Goal: Task Accomplishment & Management: Complete application form

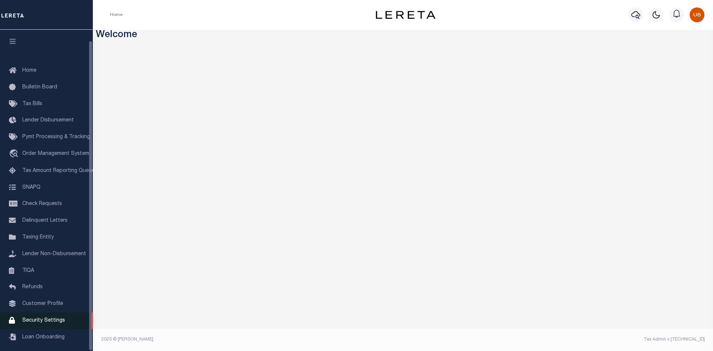
scroll to position [11, 0]
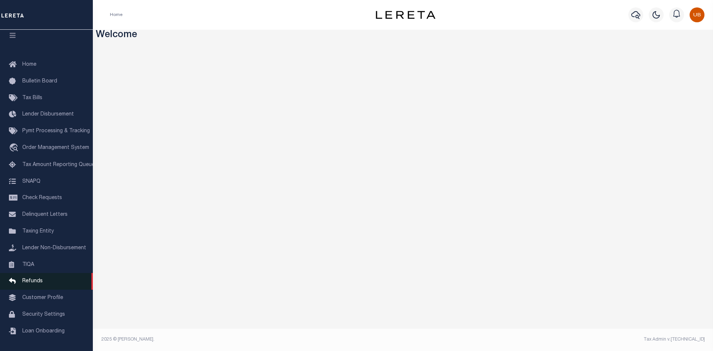
click at [43, 284] on link "Refunds" at bounding box center [46, 281] width 93 height 17
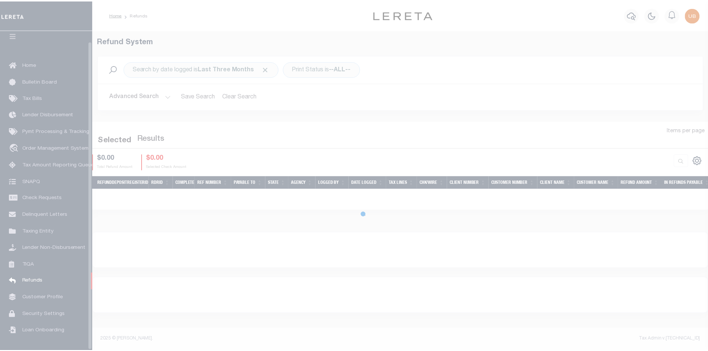
scroll to position [11, 0]
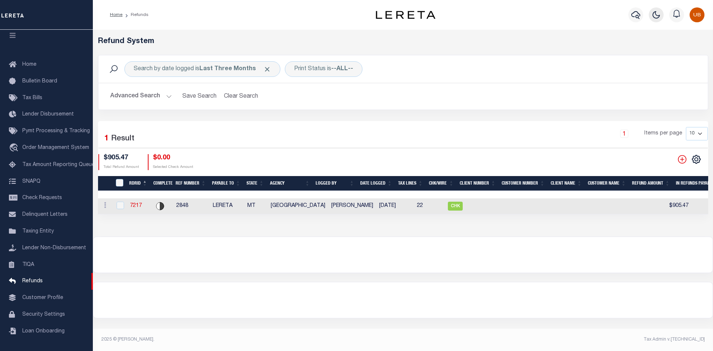
click at [655, 18] on icon "button" at bounding box center [657, 15] width 7 height 7
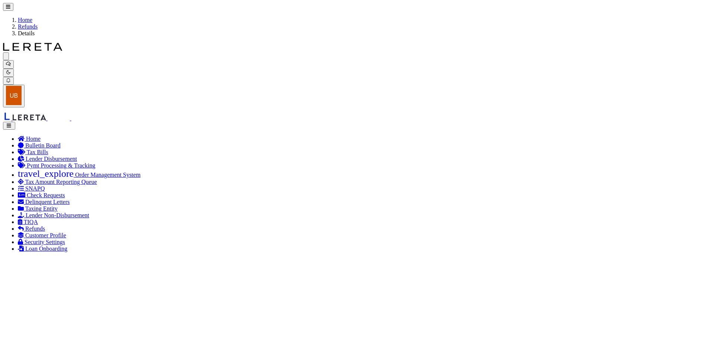
radio input "true"
type input "2848"
type input "$905.47"
select select "MT"
type input "LERETA"
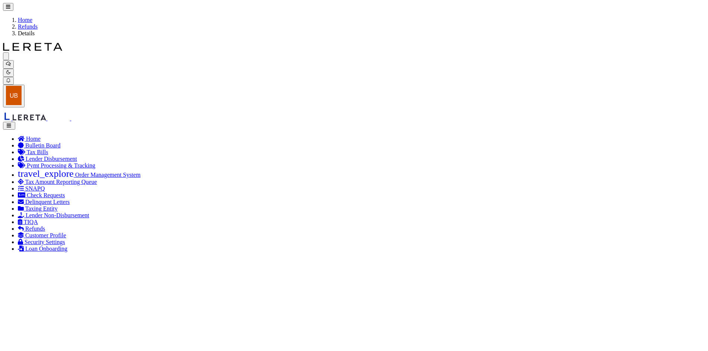
select select
select select "COL"
select select "OVP"
type input "8821 2424 4110"
select select "FDX"
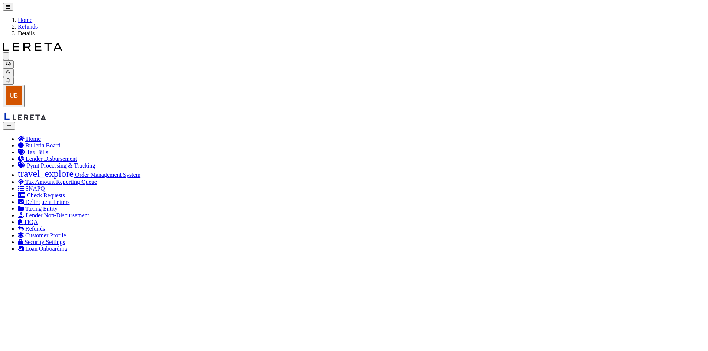
type input "06/18/2025"
type textarea "ENDORSING CK TO LENDER. THIS CHECK WILL BE MAILED ON 6-6-25"
type input "Martinez, Myrna"
type input "06/04/2025"
select select "3009900000"
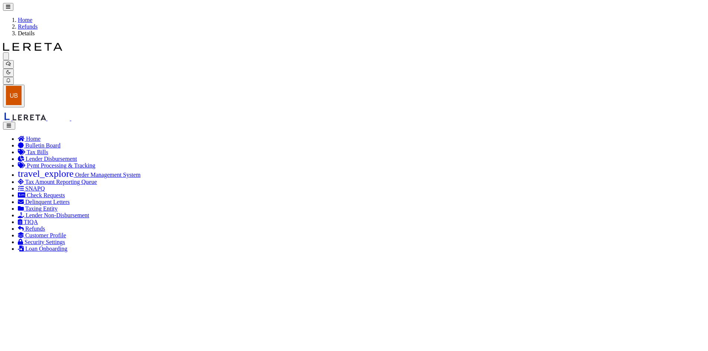
click at [10, 123] on icon "button" at bounding box center [9, 125] width 6 height 5
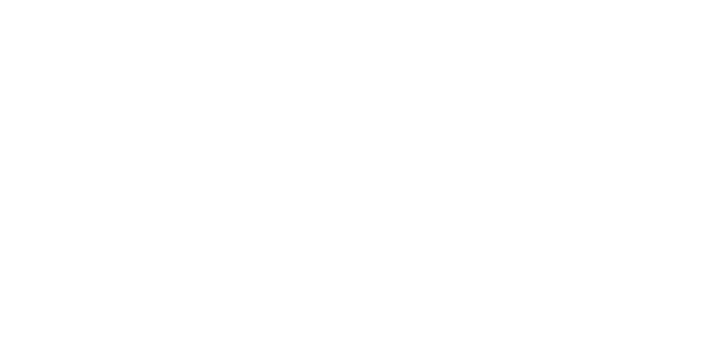
scroll to position [0, 292]
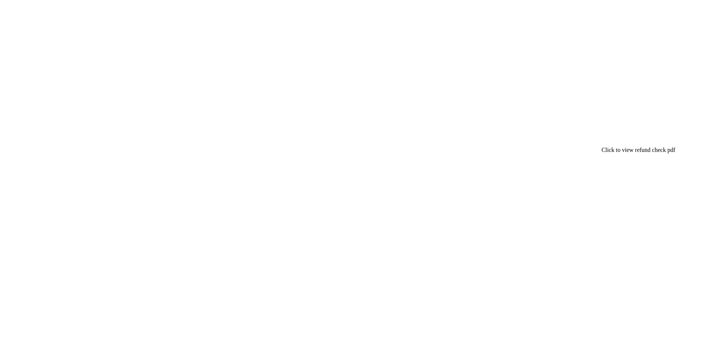
checkbox input "true"
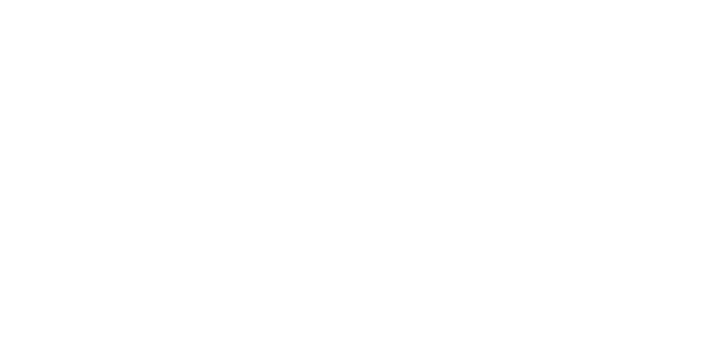
scroll to position [0, 225]
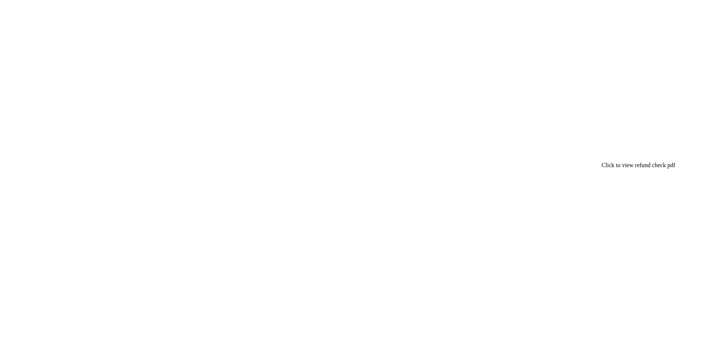
checkbox input "true"
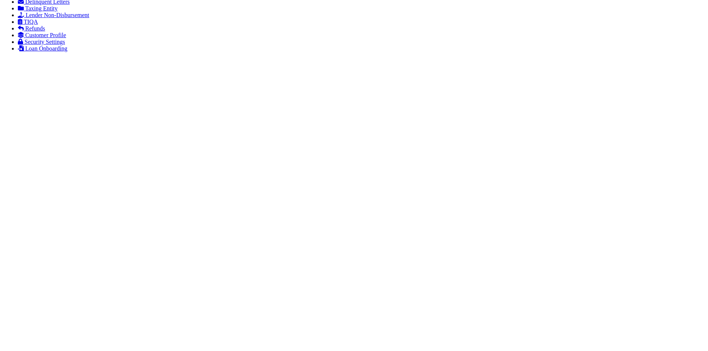
scroll to position [349, 0]
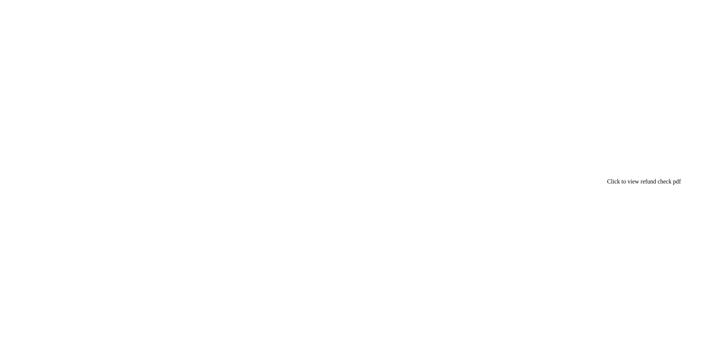
checkbox input "true"
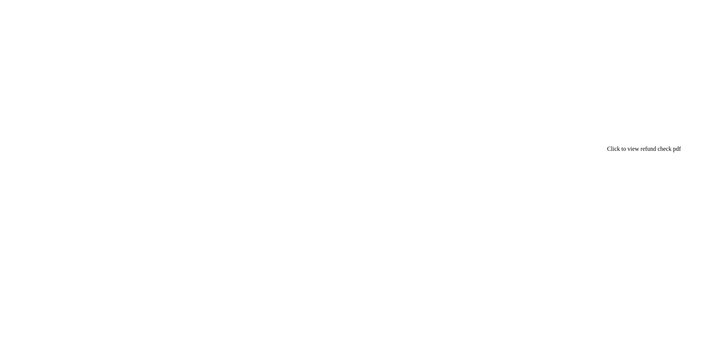
checkbox input "false"
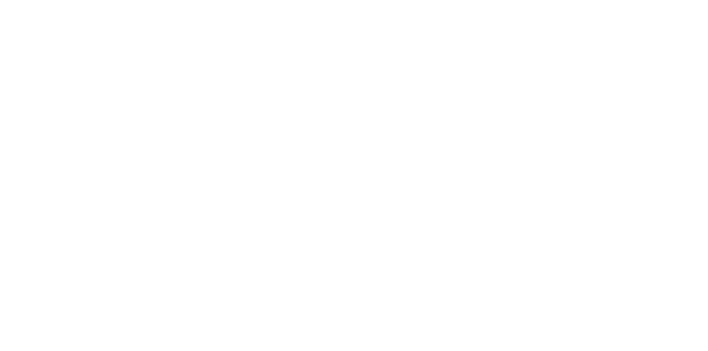
scroll to position [0, 0]
checkbox input "false"
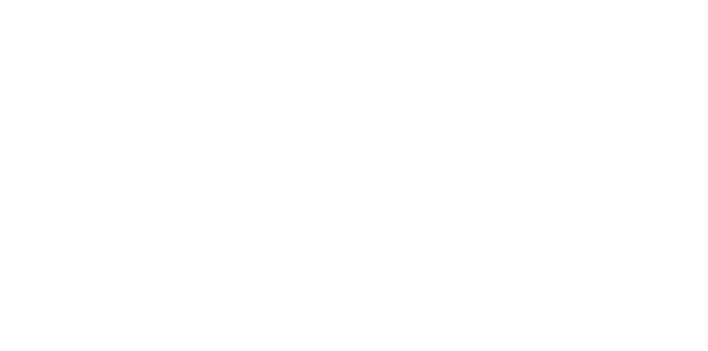
checkbox input "true"
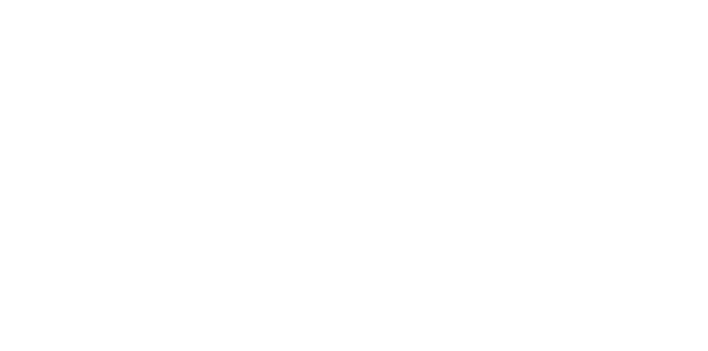
copy td "4219321050588"
